Goal: Task Accomplishment & Management: Use online tool/utility

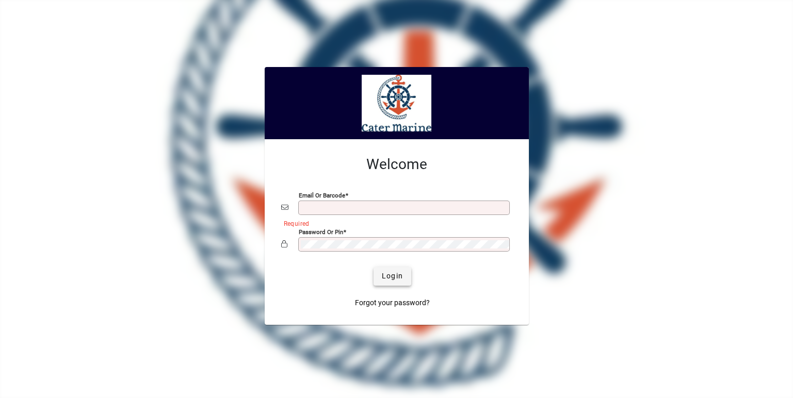
type input "**********"
click at [399, 281] on span "Login" at bounding box center [392, 276] width 21 height 11
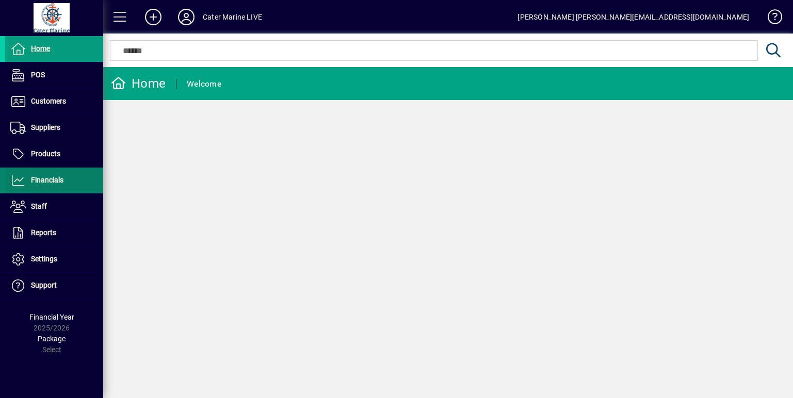
click at [33, 179] on span "Financials" at bounding box center [47, 180] width 33 height 8
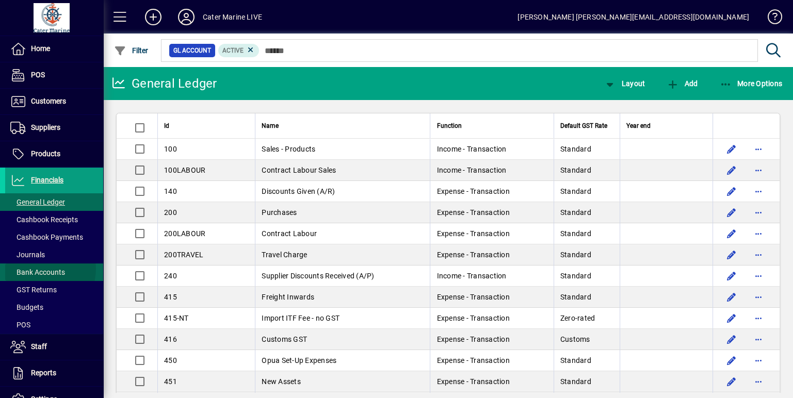
click at [35, 268] on span "Bank Accounts" at bounding box center [37, 272] width 55 height 8
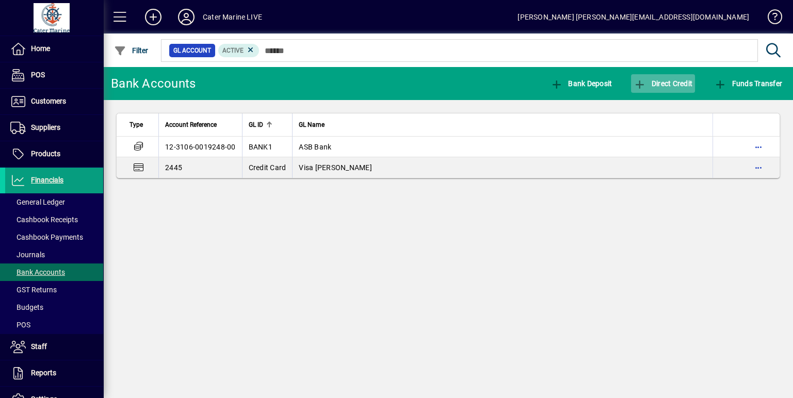
click at [655, 82] on span "Direct Credit" at bounding box center [663, 83] width 59 height 8
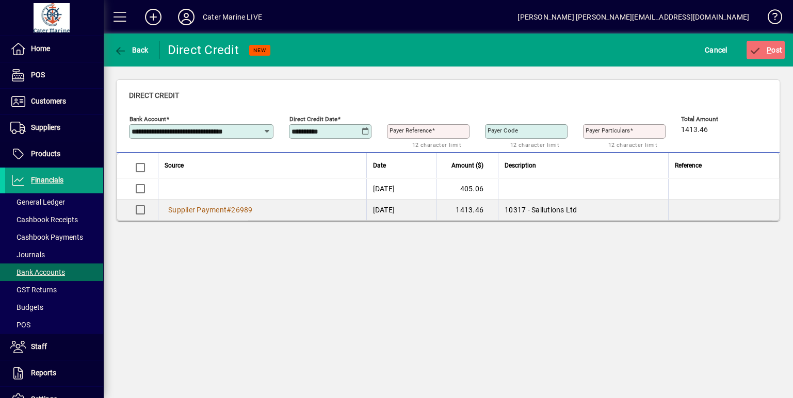
click at [425, 128] on mat-label "Payer Reference" at bounding box center [411, 130] width 42 height 7
click at [425, 128] on input "Payer Reference" at bounding box center [429, 131] width 79 height 8
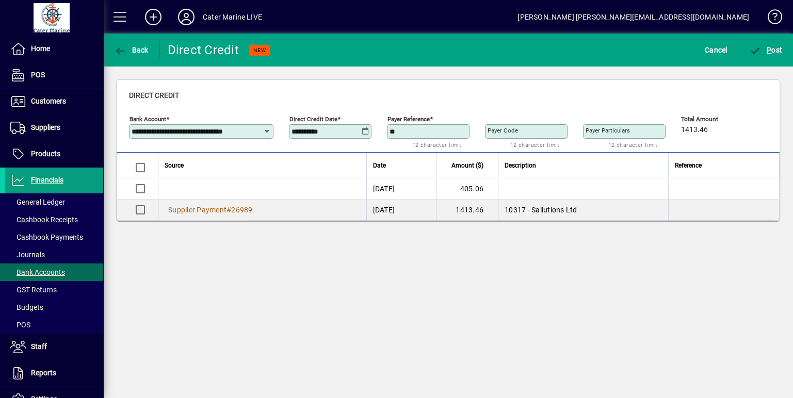
type input "********"
click at [769, 52] on span "P" at bounding box center [769, 50] width 5 height 8
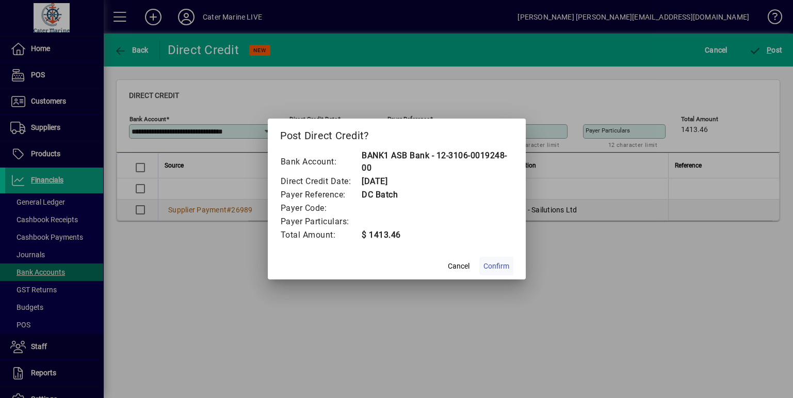
click at [500, 266] on span "Confirm" at bounding box center [497, 266] width 26 height 11
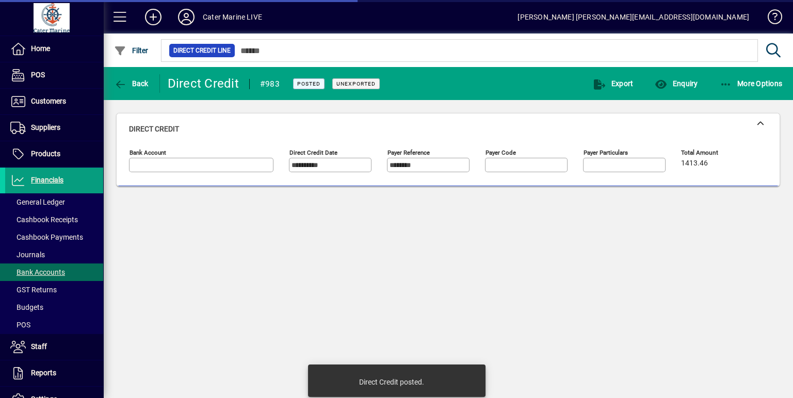
type input "**********"
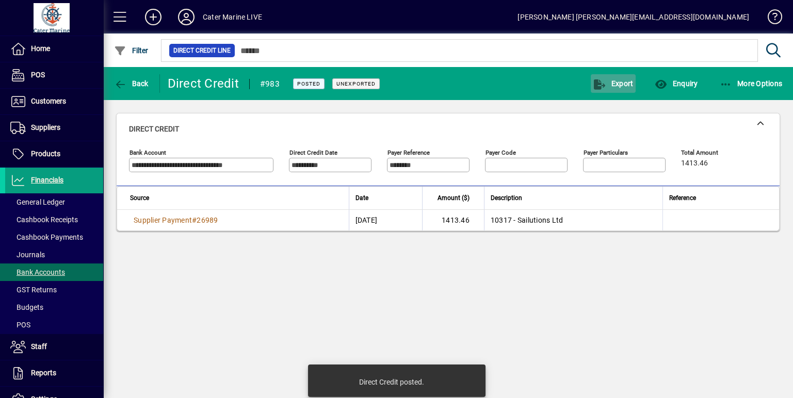
click at [607, 92] on span "button" at bounding box center [613, 83] width 45 height 25
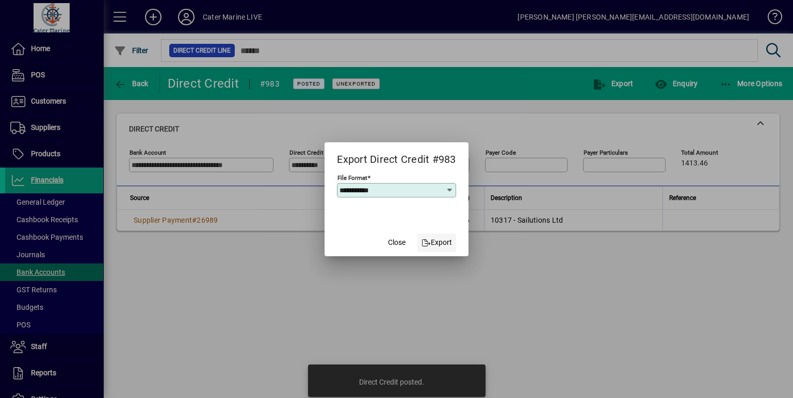
click at [444, 246] on span "Export" at bounding box center [437, 242] width 30 height 11
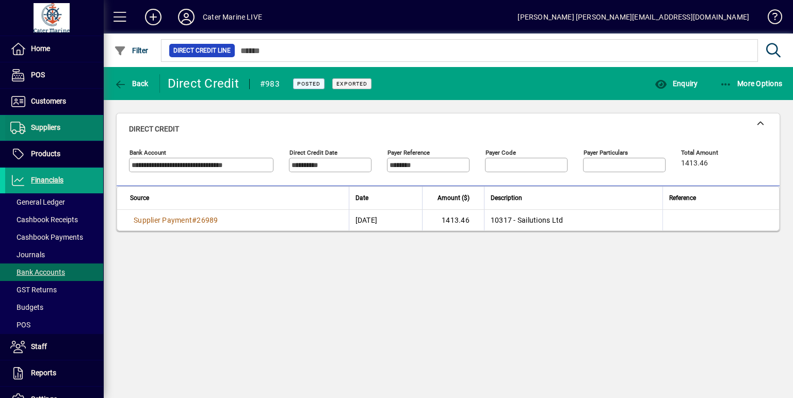
click at [47, 130] on span "Suppliers" at bounding box center [45, 127] width 29 height 8
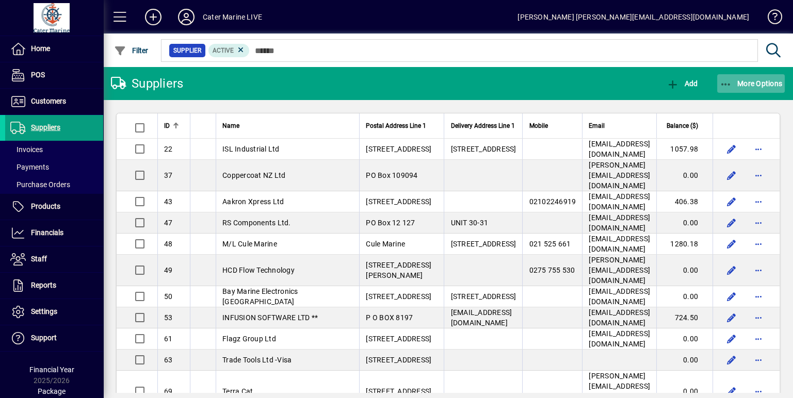
click at [722, 86] on icon "button" at bounding box center [726, 84] width 13 height 10
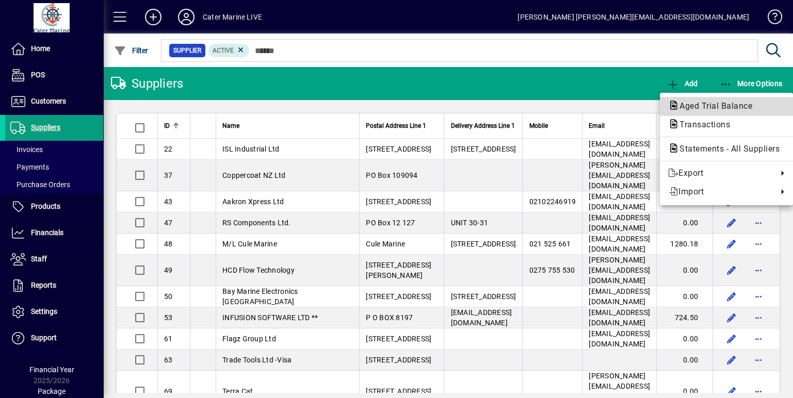
click at [710, 102] on span "Aged Trial Balance" at bounding box center [712, 106] width 89 height 10
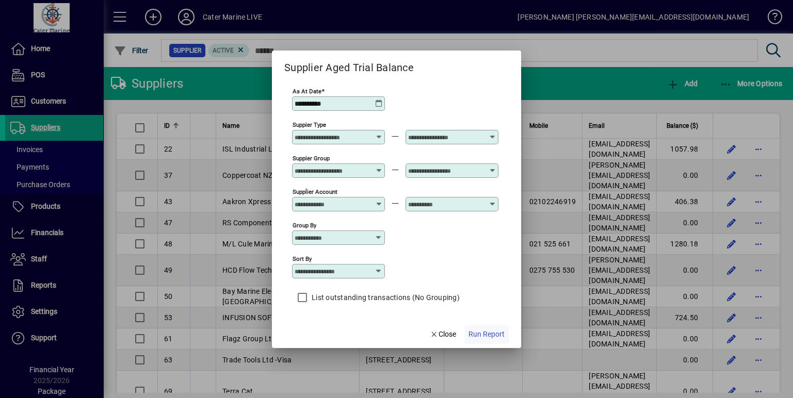
click at [493, 328] on span "button" at bounding box center [486, 335] width 44 height 25
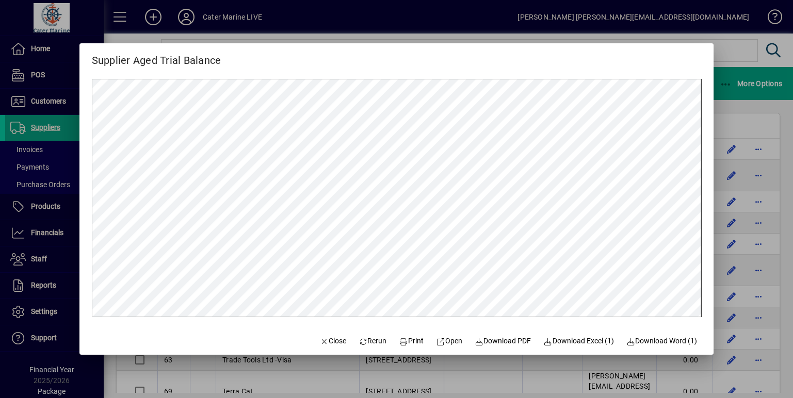
click at [727, 102] on div at bounding box center [396, 199] width 793 height 398
